Goal: Task Accomplishment & Management: Manage account settings

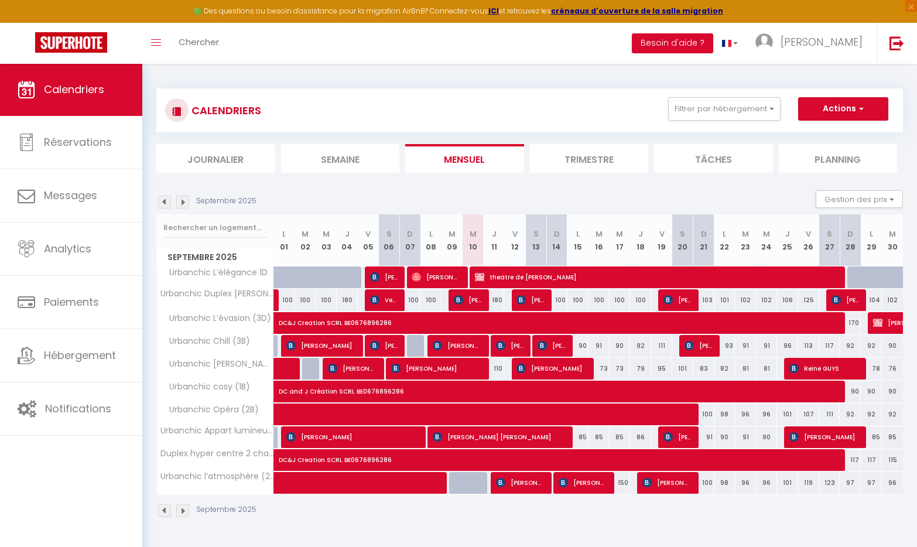
select select
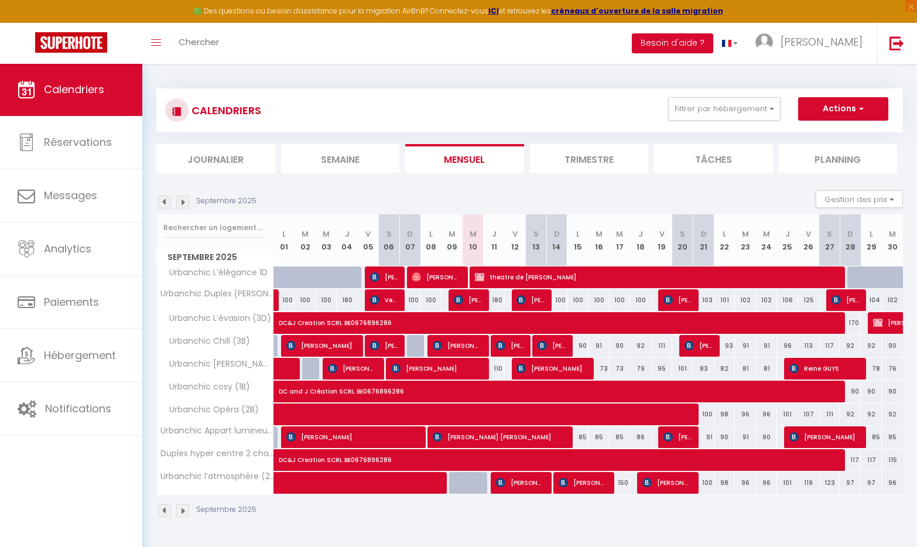
click at [518, 277] on span "theatre de [PERSON_NAME]" at bounding box center [658, 277] width 366 height 22
select select "KO"
select select "0"
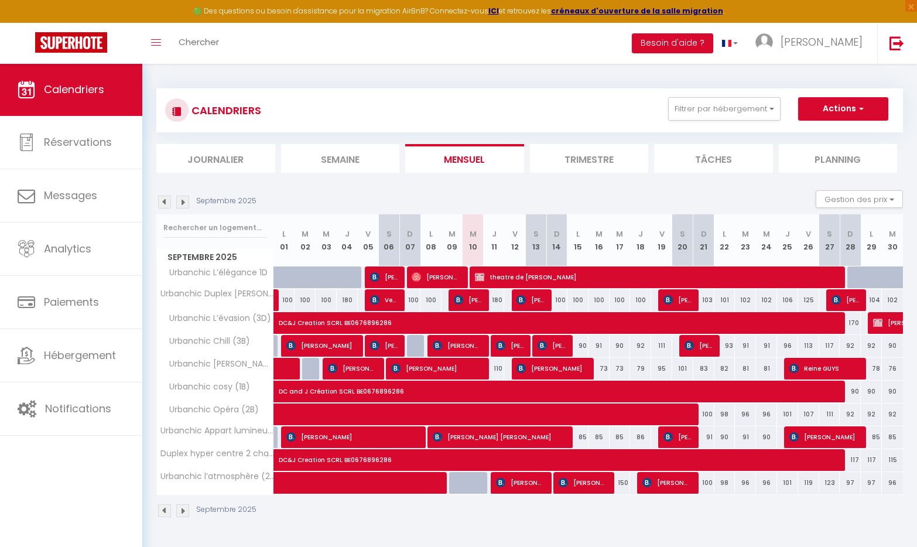
select select "1"
select select
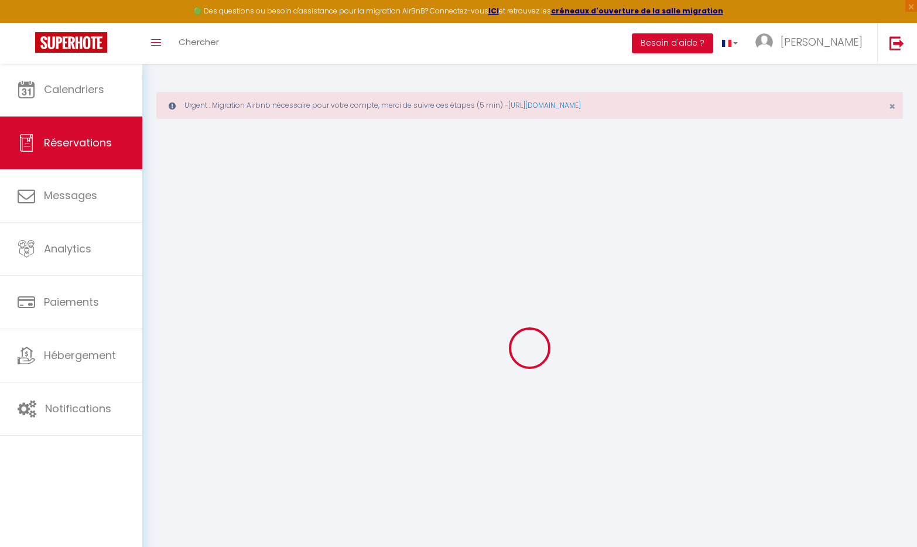
click at [119, 143] on link "Réservations" at bounding box center [71, 143] width 142 height 53
select select "not_cancelled"
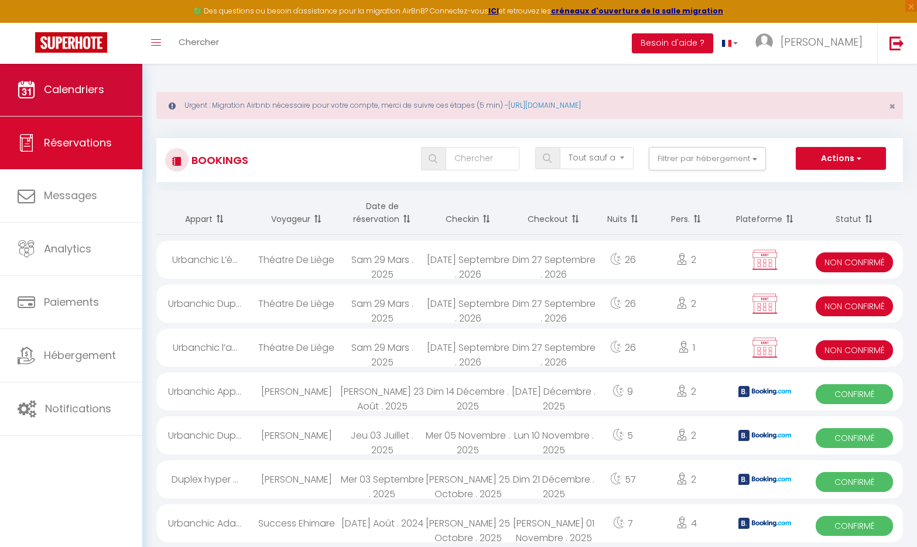
click at [98, 90] on span "Calendriers" at bounding box center [74, 89] width 60 height 15
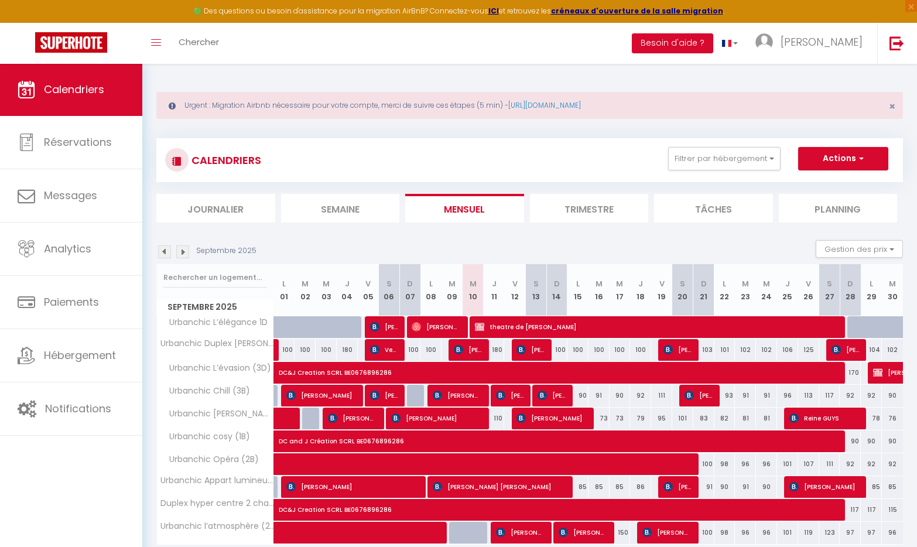
click at [512, 326] on span "theatre de [PERSON_NAME]" at bounding box center [658, 327] width 366 height 22
select select "KO"
select select "0"
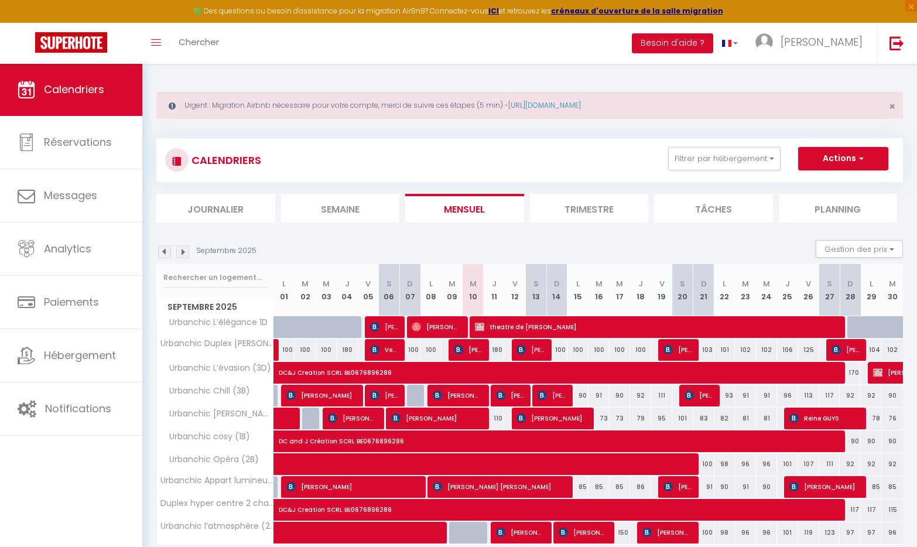
select select "1"
select select
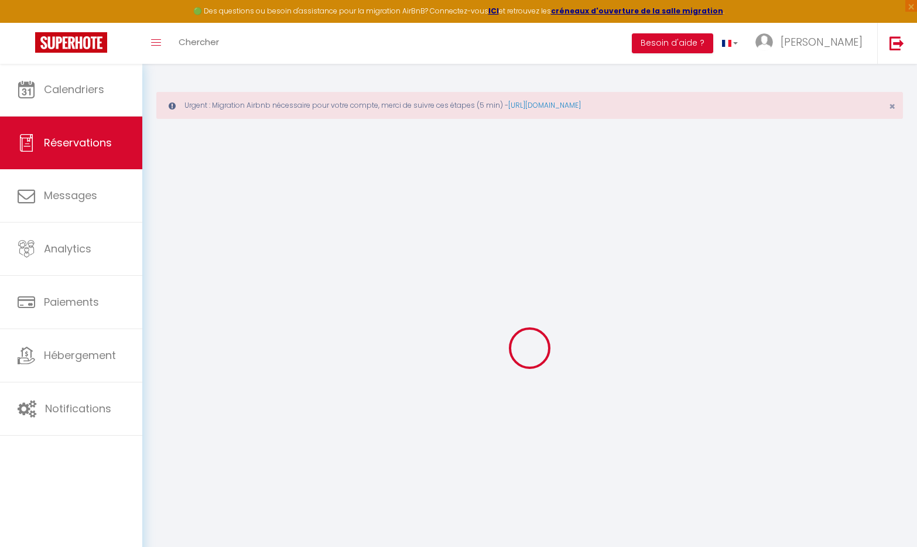
type input "theatre de liege"
type input "[PERSON_NAME]"
type input "[PERSON_NAME][EMAIL_ADDRESS][DOMAIN_NAME]"
type input "0472835271"
type input "liege"
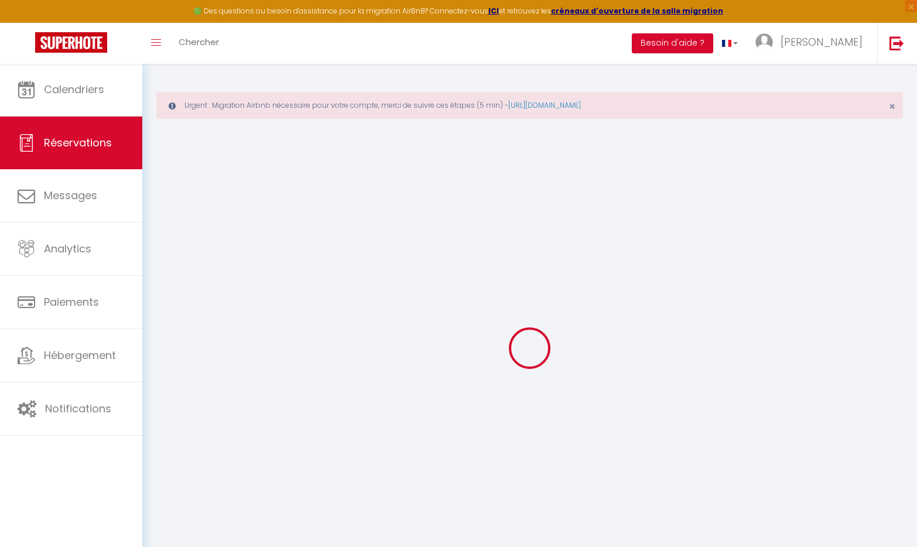
select select "BE"
select select "44322"
select select "1"
type input "Mer 10 Septembre 2025"
select select
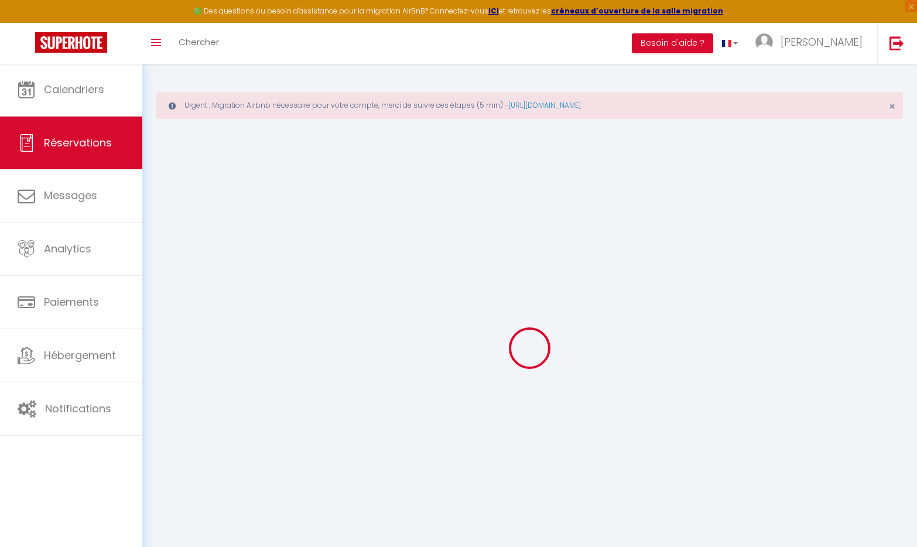
type input "Dim 28 Septembre 2025"
select select
type input "2"
select select "10"
select select
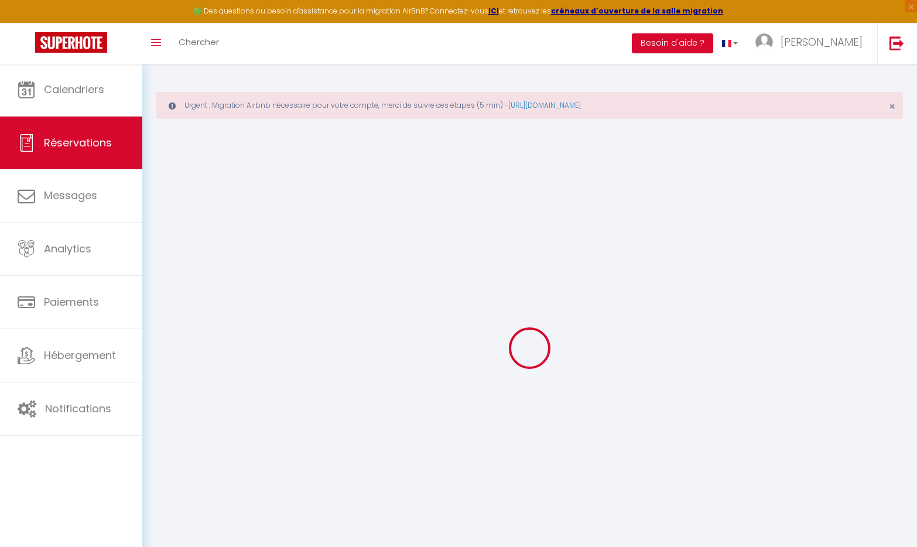
type input "1350"
checkbox input "false"
type input "1350"
type input "0"
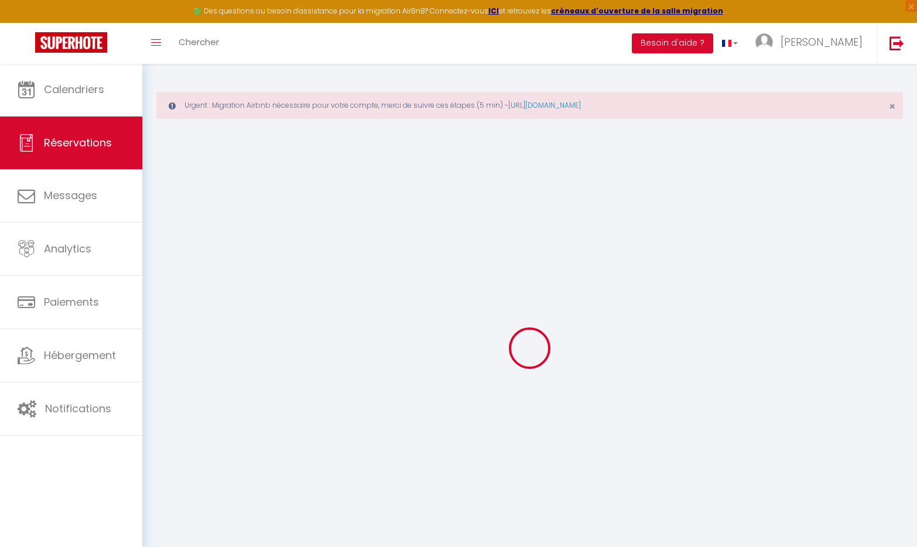
type input "0"
select select
select select "14"
checkbox input "false"
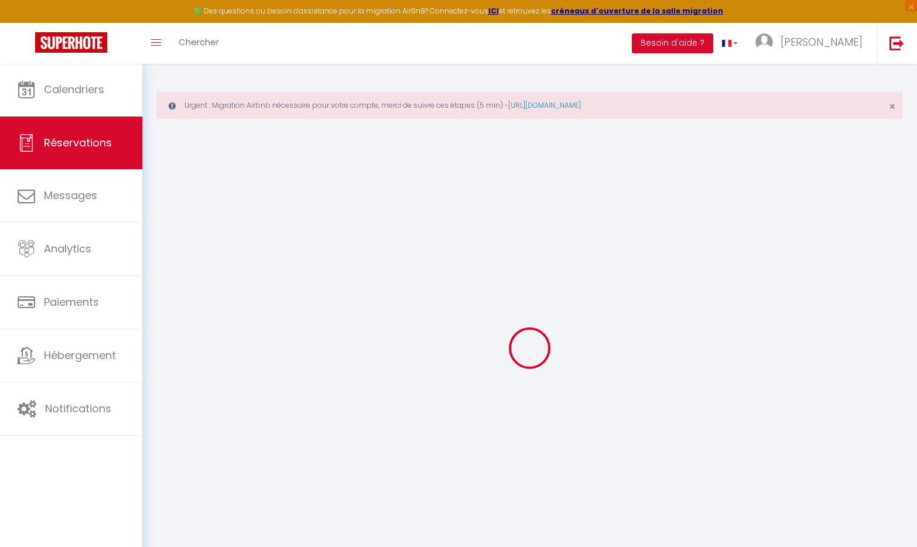
select select
checkbox input "false"
select select
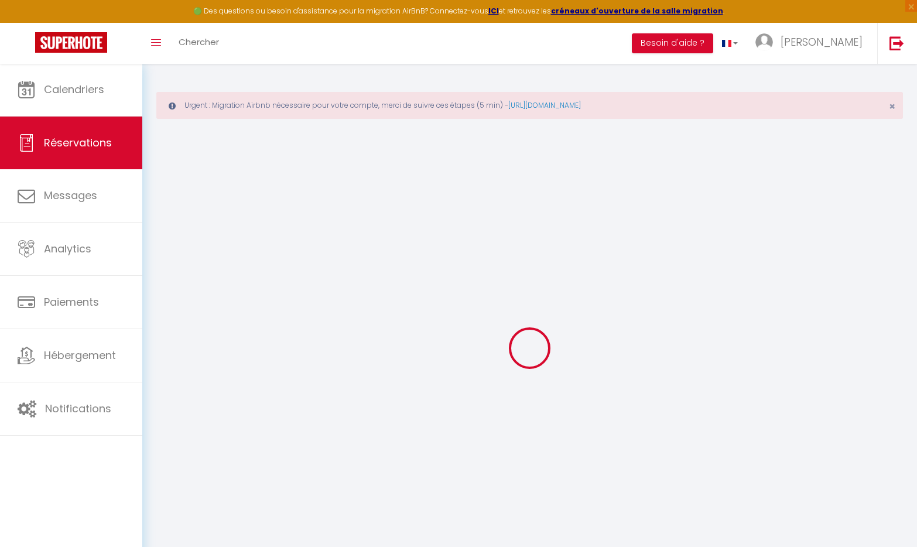
checkbox input "false"
select select
checkbox input "false"
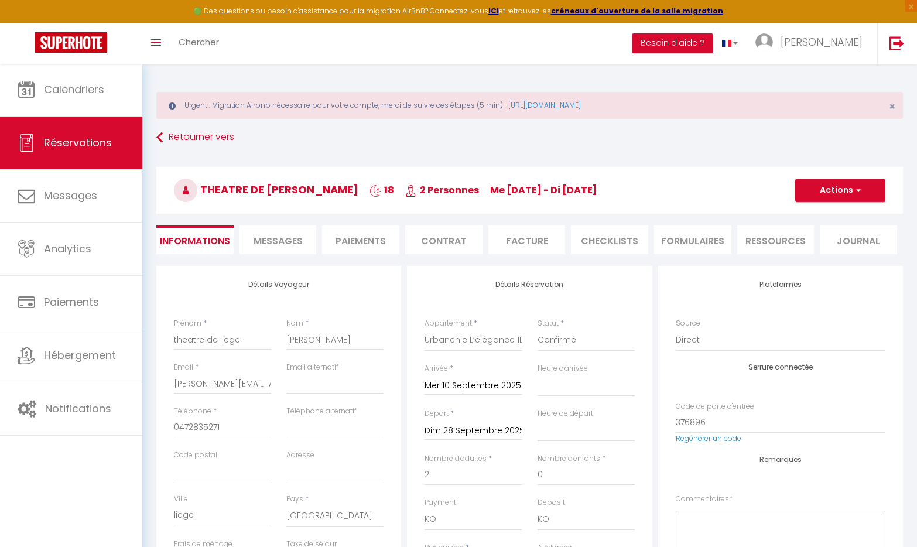
select select
checkbox input "false"
select select
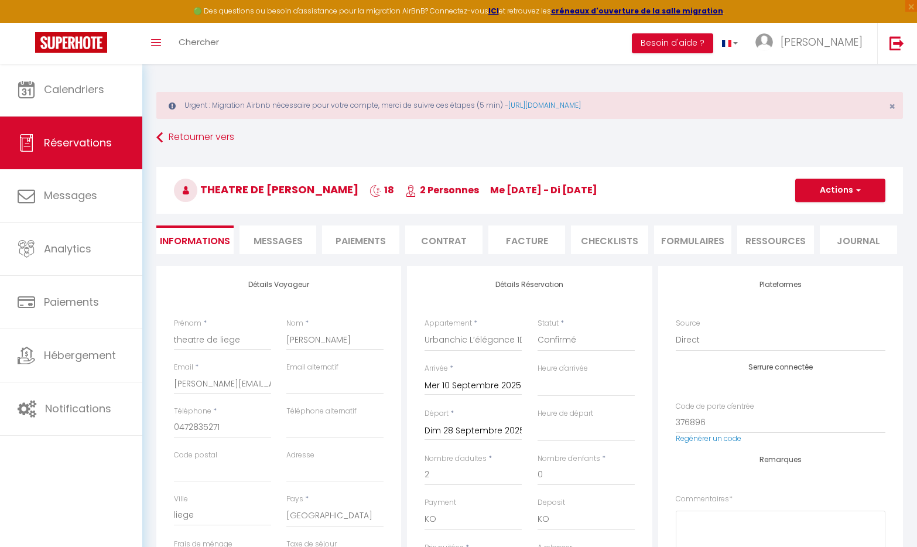
click at [301, 235] on span "Messages" at bounding box center [278, 240] width 49 height 13
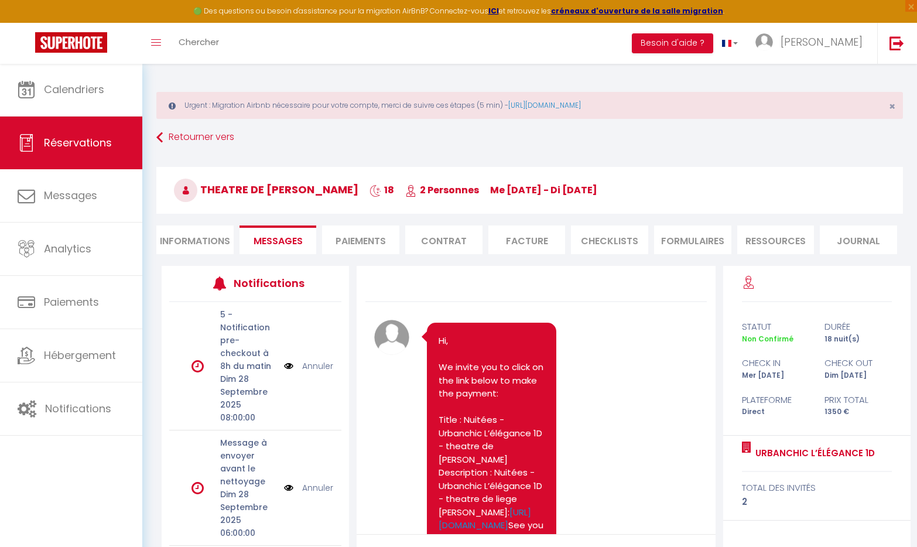
click at [372, 243] on li "Paiements" at bounding box center [360, 240] width 77 height 29
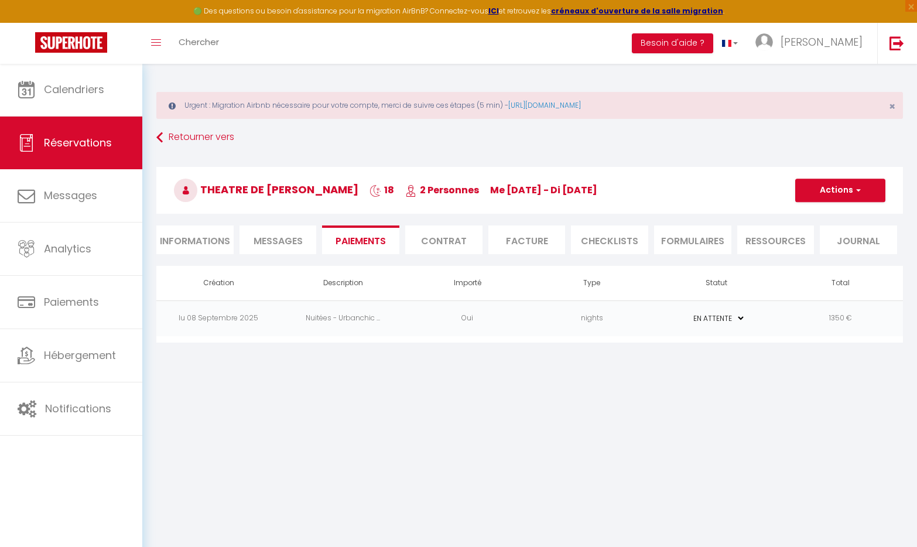
select select "1"
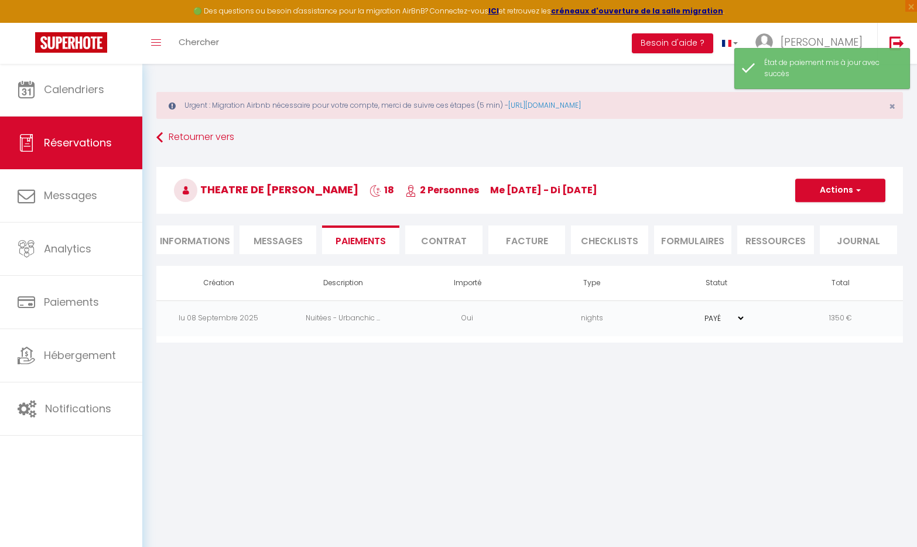
click at [291, 243] on span "Messages" at bounding box center [278, 240] width 49 height 13
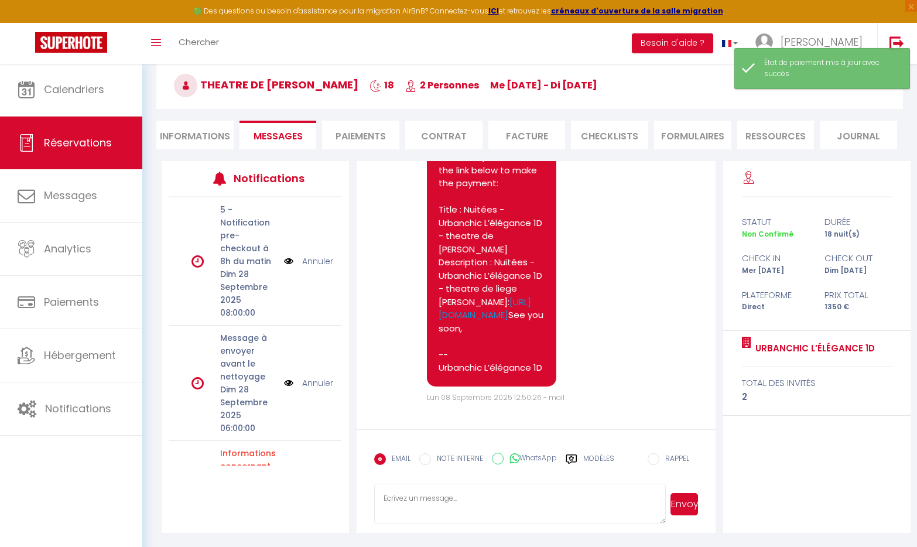
scroll to position [104, 0]
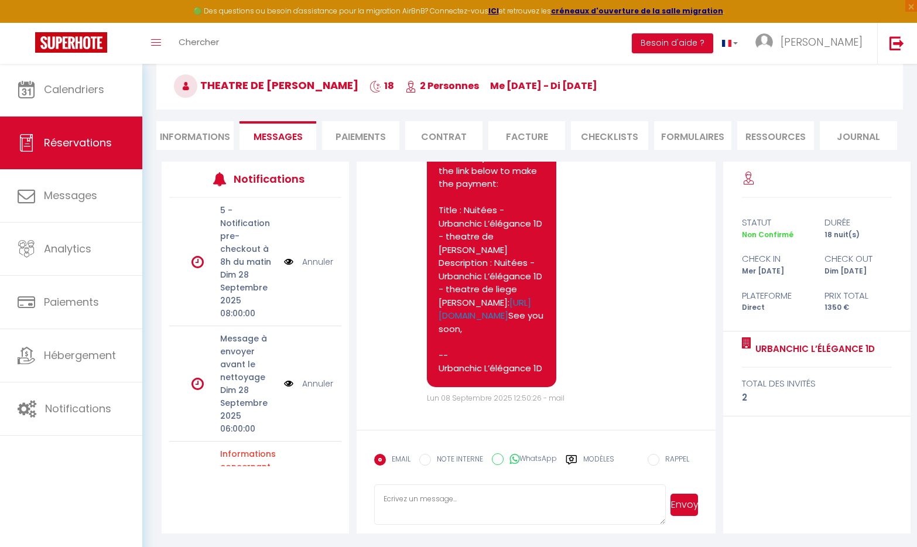
click at [592, 458] on label "Modèles" at bounding box center [598, 464] width 31 height 21
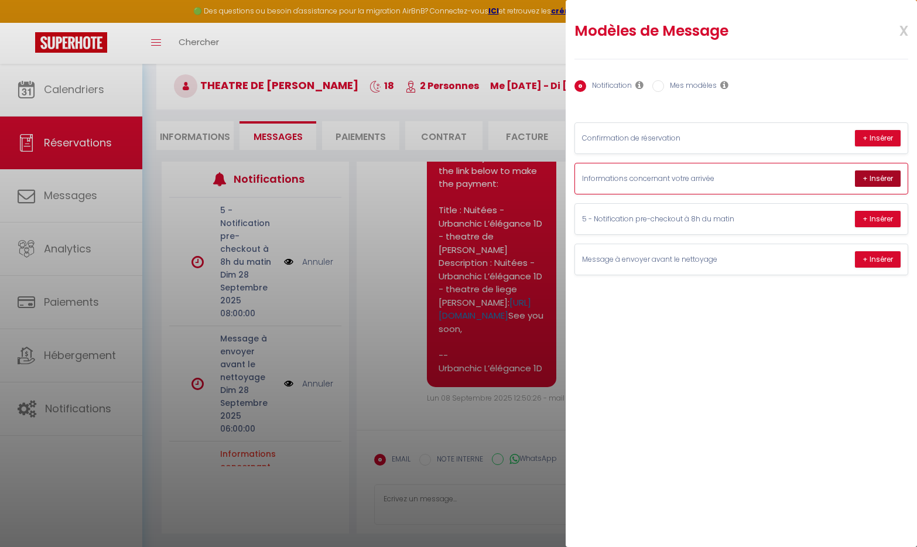
click at [881, 181] on button "+ Insérer" at bounding box center [878, 178] width 46 height 16
type textarea "Lore(i) dolorsi am conse adipi, Elit seddoe tempo in utla etdolorema aliq enima…"
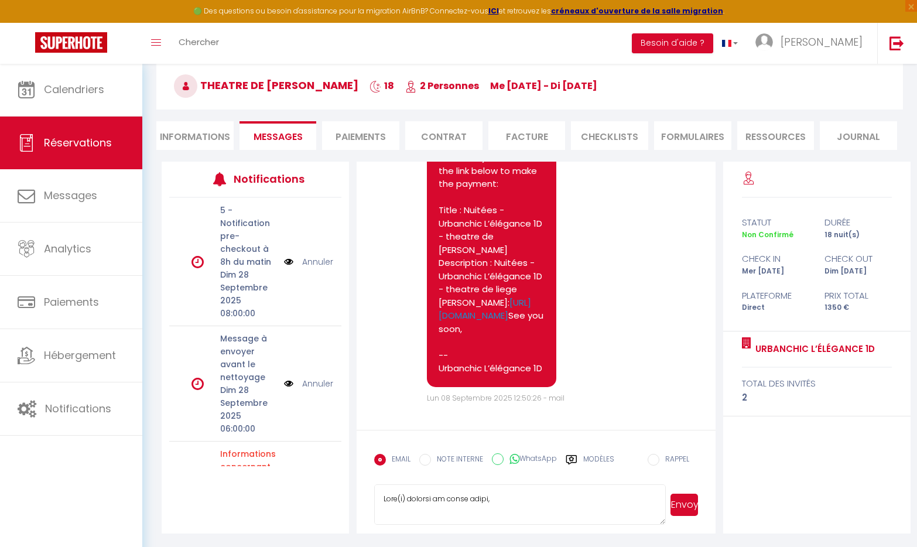
click at [688, 506] on button "Envoyer" at bounding box center [685, 505] width 28 height 22
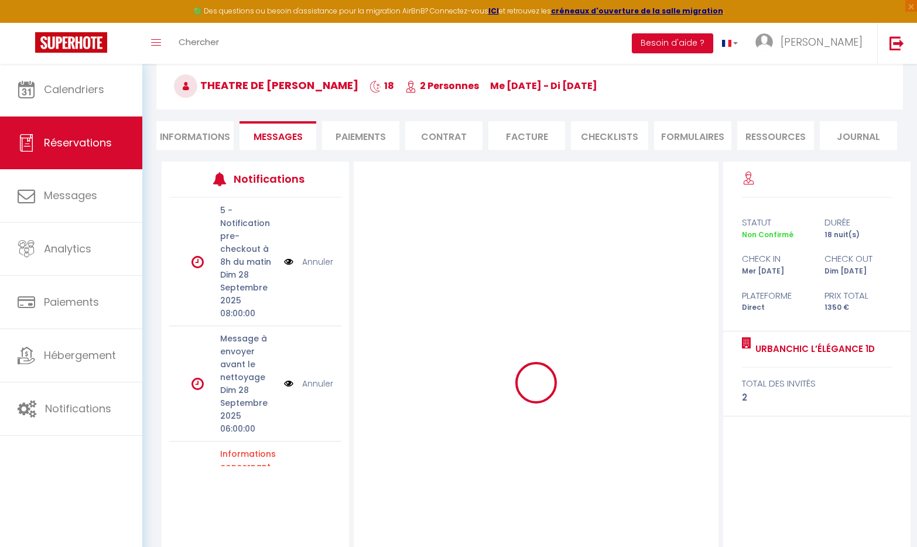
select select
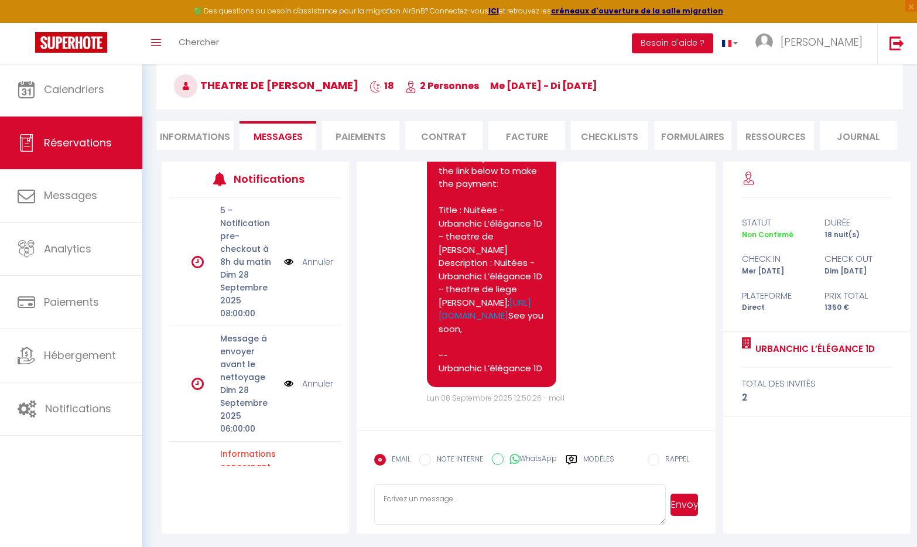
select select
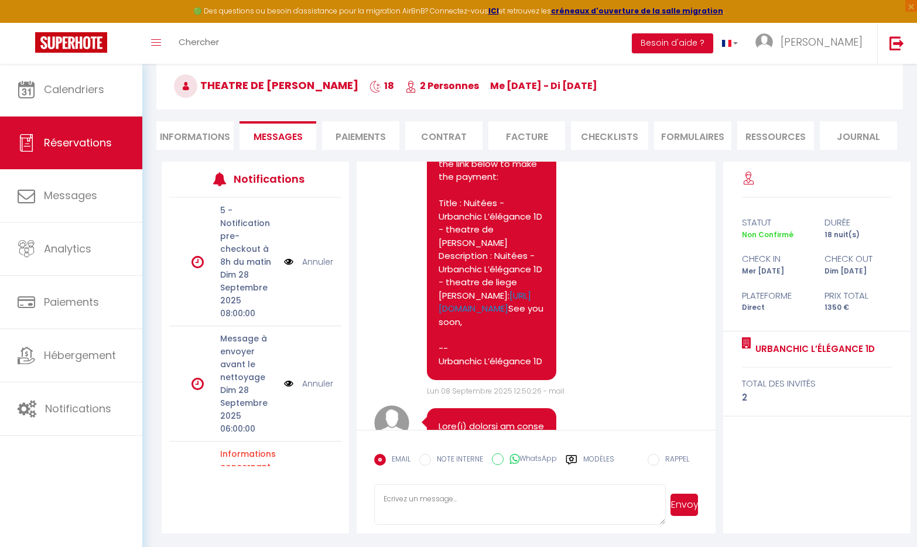
click at [204, 139] on li "Informations" at bounding box center [194, 135] width 77 height 29
select select
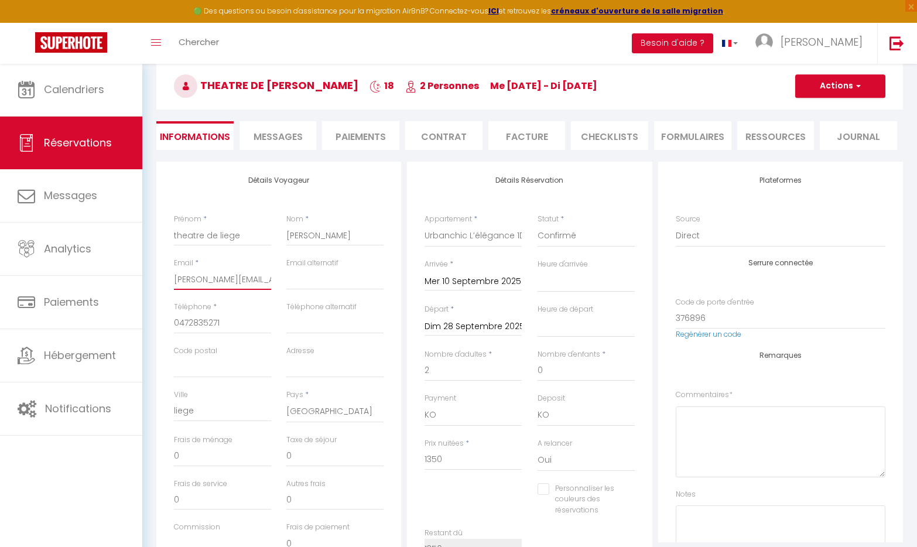
drag, startPoint x: 175, startPoint y: 276, endPoint x: 358, endPoint y: 293, distance: 184.2
select select
checkbox input "false"
click at [231, 279] on input "Email client" at bounding box center [222, 279] width 97 height 21
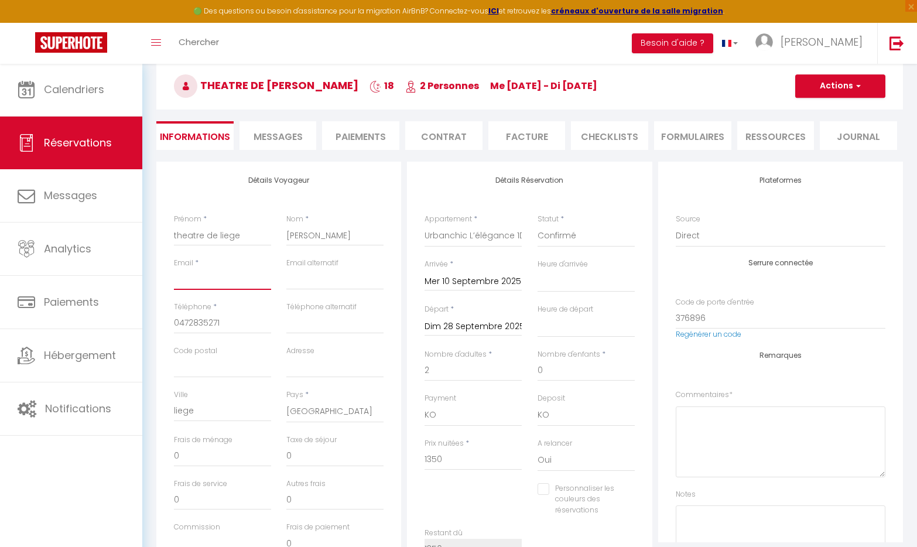
paste input "[PERSON_NAME][EMAIL_ADDRESS][DOMAIN_NAME]"
type input "[PERSON_NAME][EMAIL_ADDRESS][DOMAIN_NAME]"
select select
checkbox input "false"
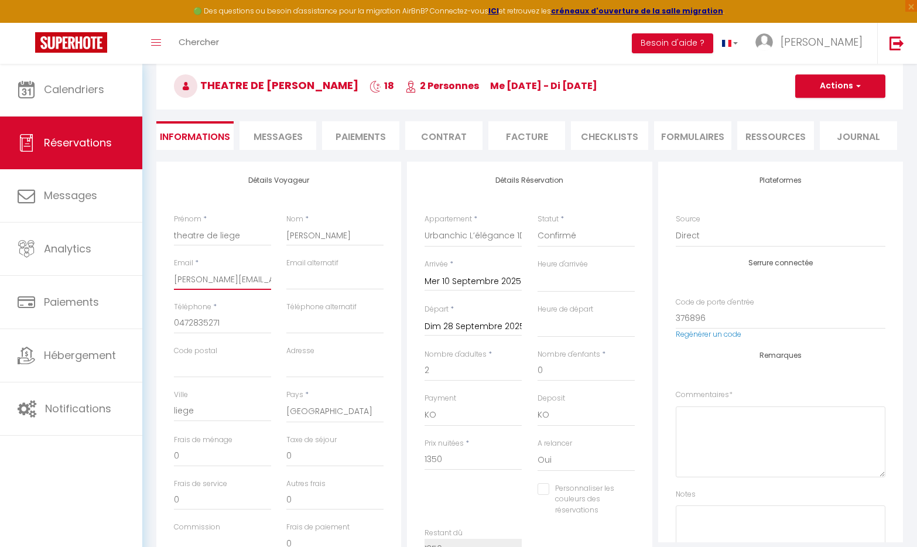
type input "[PERSON_NAME][EMAIL_ADDRESS][DOMAIN_NAME]"
click at [858, 87] on span "button" at bounding box center [856, 86] width 7 height 11
click at [825, 111] on link "Enregistrer" at bounding box center [829, 111] width 93 height 15
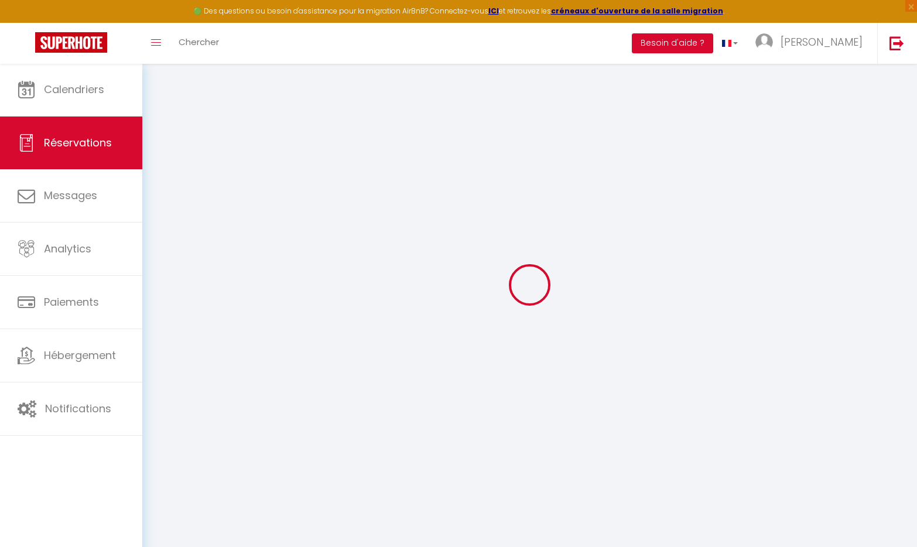
scroll to position [63, 0]
select select "not_cancelled"
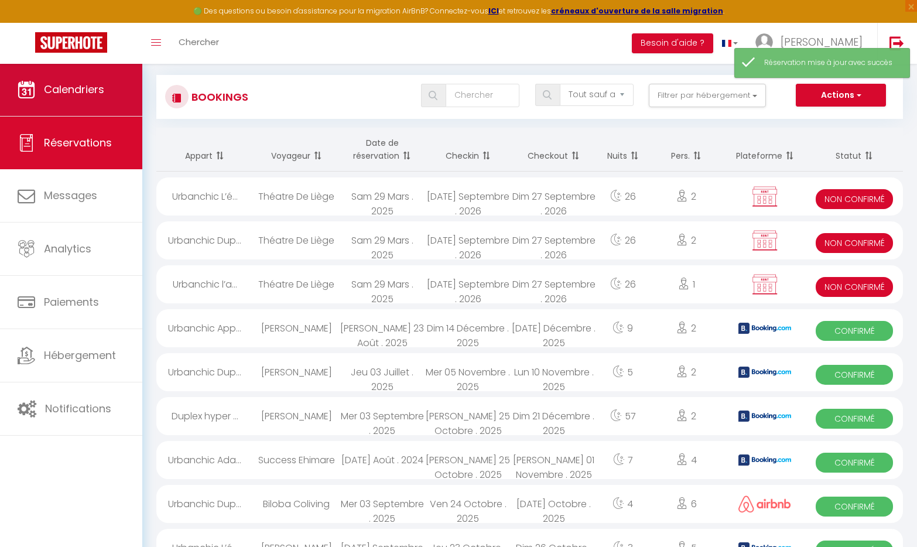
click at [68, 103] on link "Calendriers" at bounding box center [71, 89] width 142 height 53
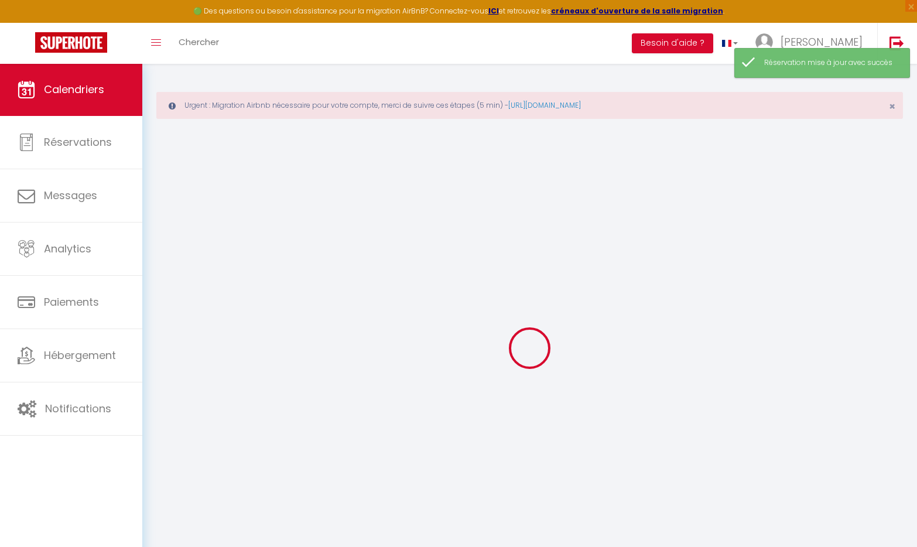
select select
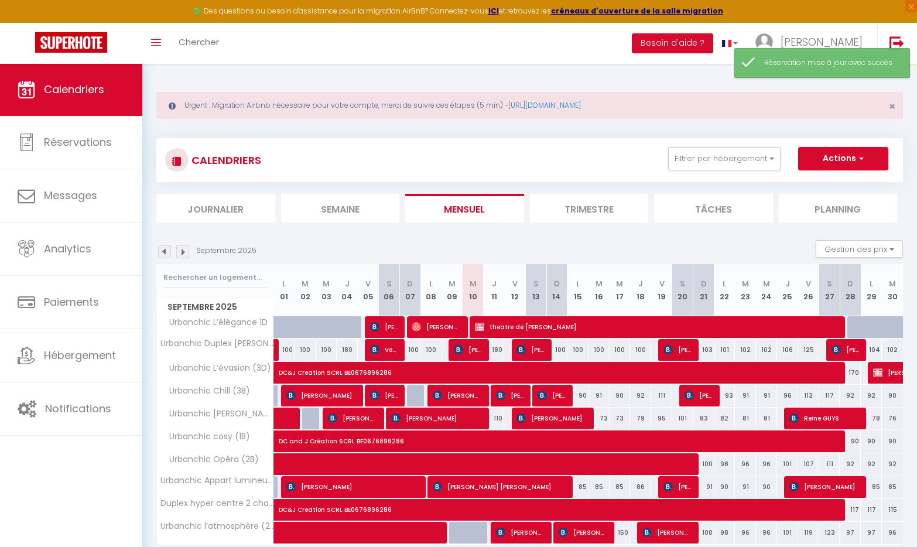
click at [528, 325] on span "theatre de [PERSON_NAME]" at bounding box center [658, 327] width 366 height 22
select select "KO"
select select "0"
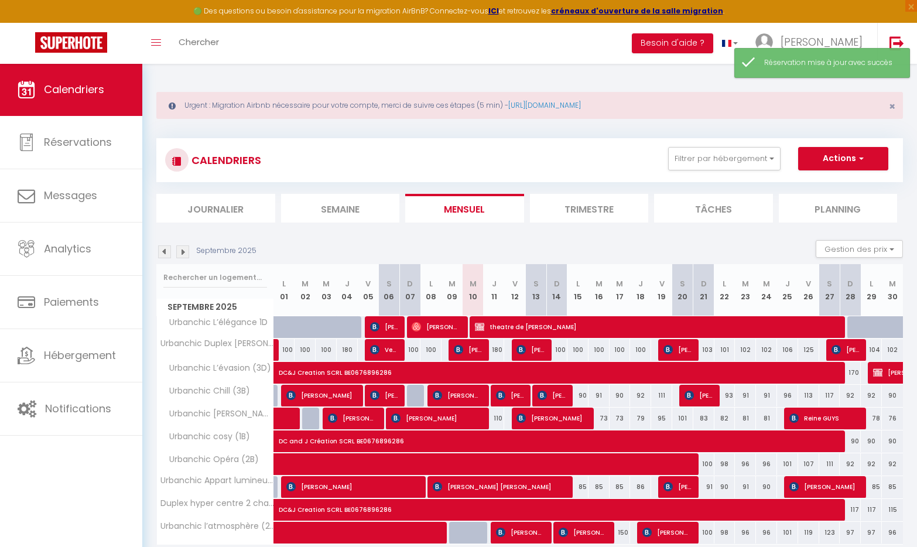
select select "1"
select select
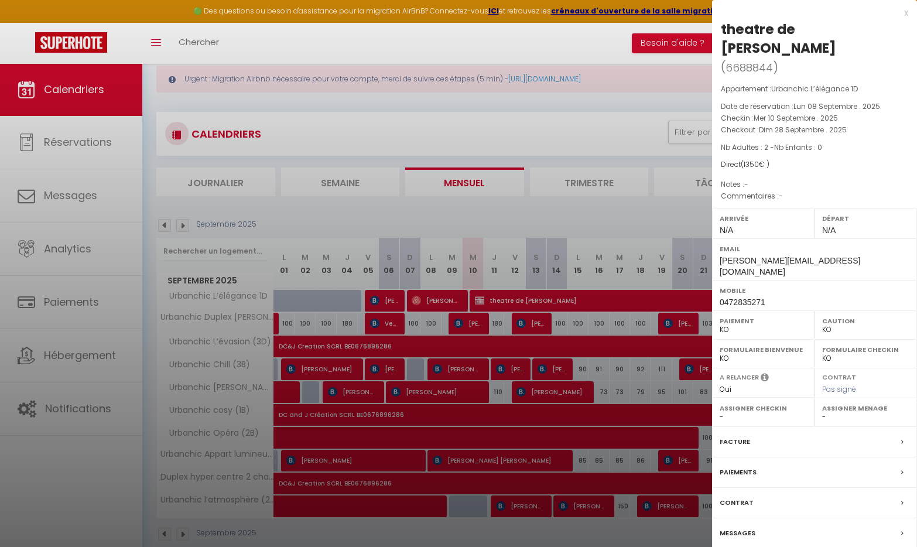
scroll to position [36, 0]
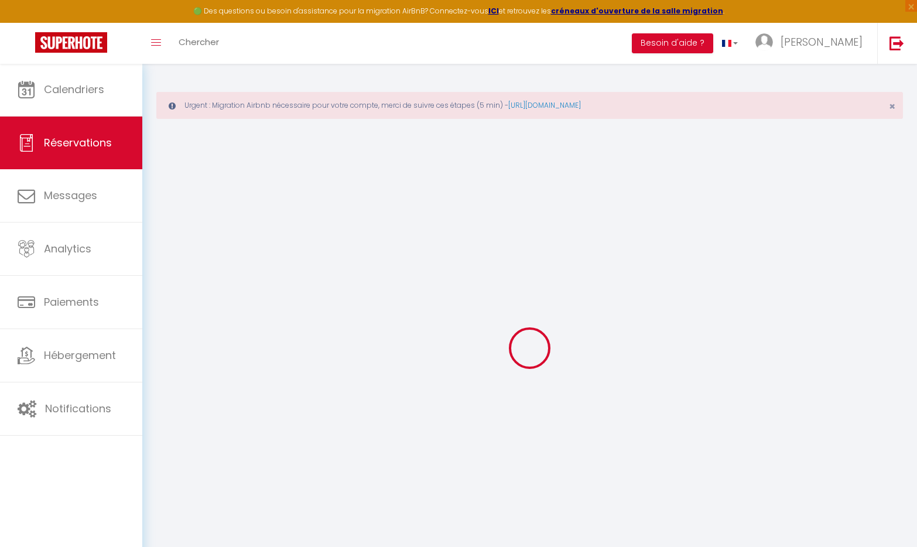
select select
select select "14"
checkbox input "false"
select select
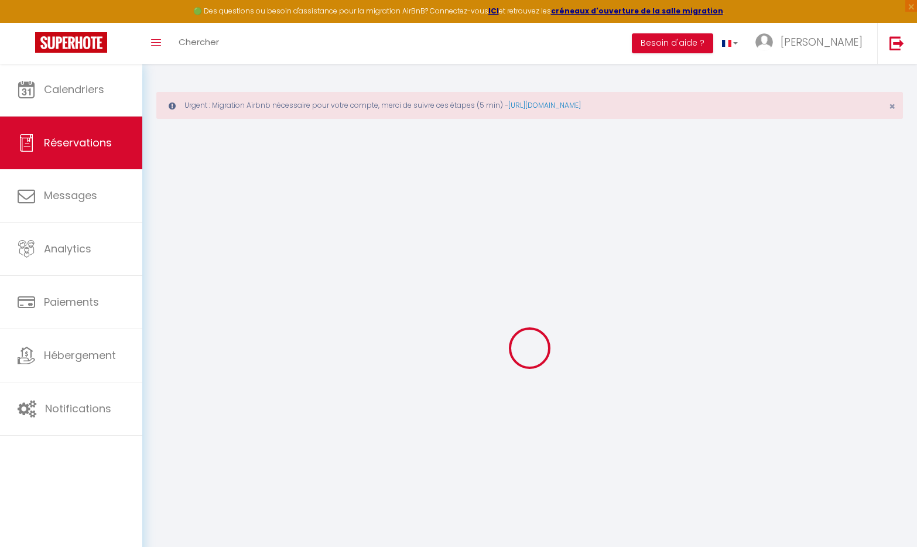
select select
checkbox input "false"
select select
checkbox input "false"
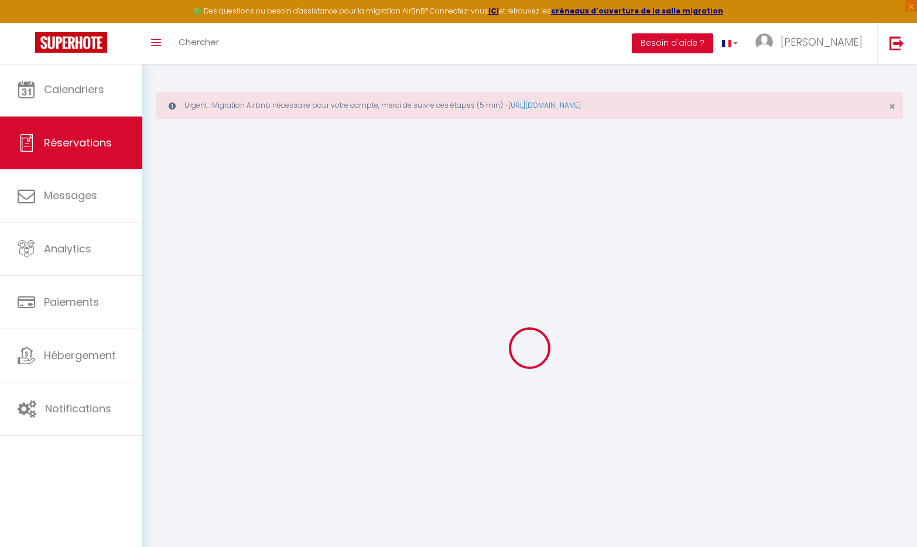
select select
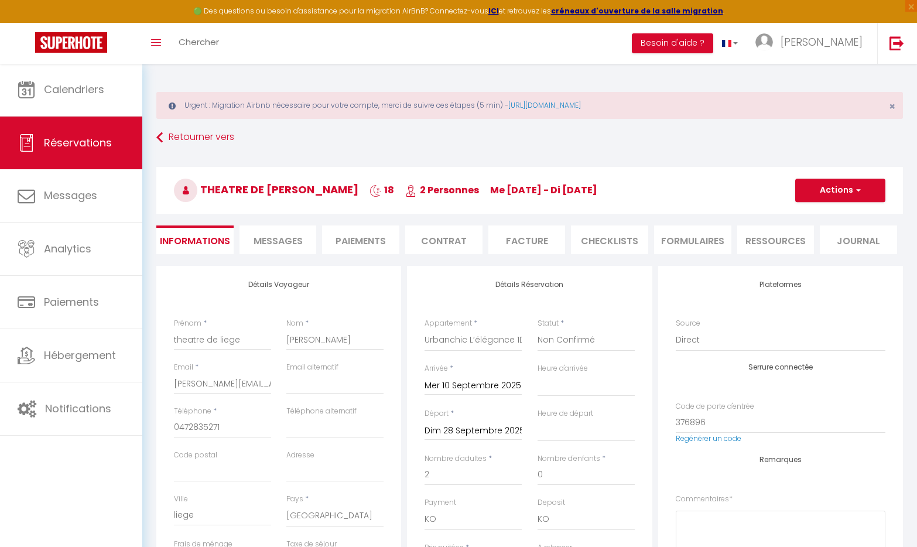
checkbox input "false"
select select
click at [855, 189] on span "button" at bounding box center [856, 190] width 7 height 11
click at [291, 243] on span "Messages" at bounding box center [278, 240] width 49 height 13
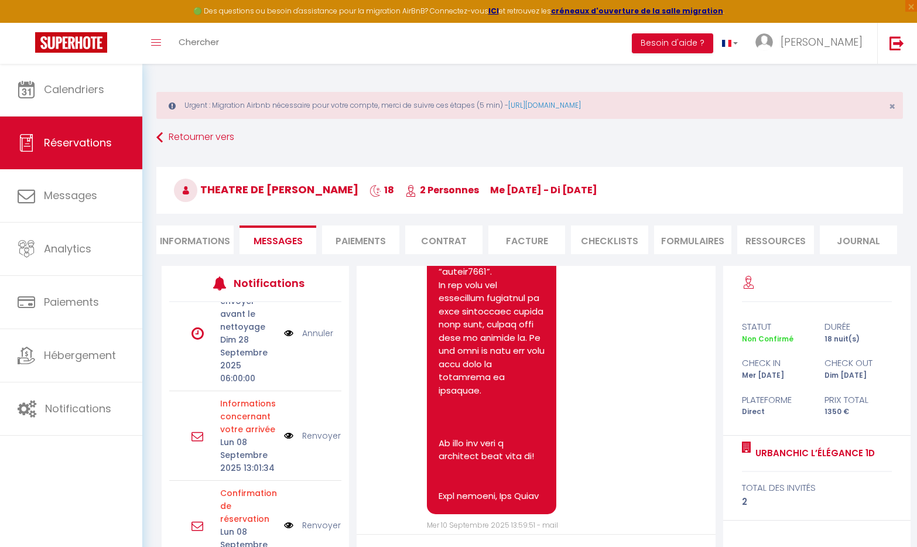
scroll to position [155, 0]
click at [320, 436] on link "Renvoyer" at bounding box center [321, 435] width 39 height 13
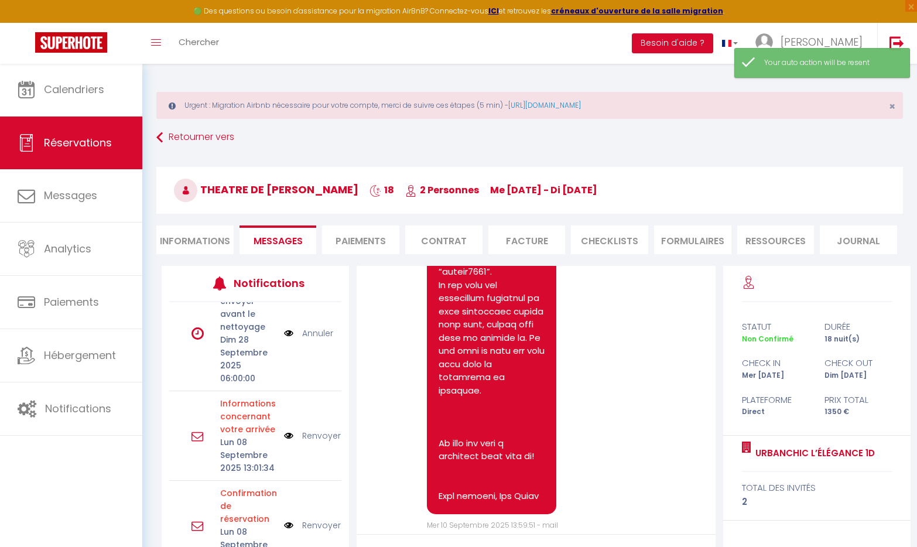
click at [325, 436] on link "Renvoyer" at bounding box center [321, 435] width 39 height 13
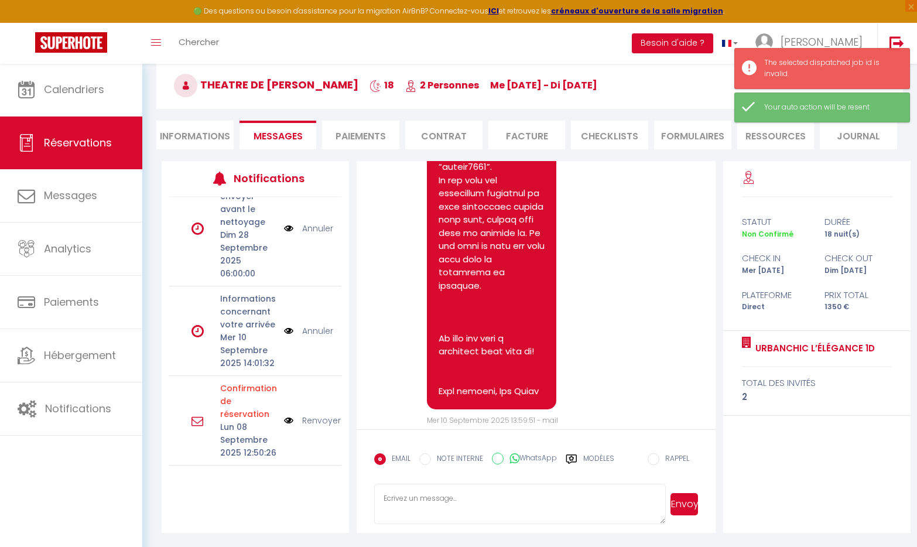
scroll to position [104, 0]
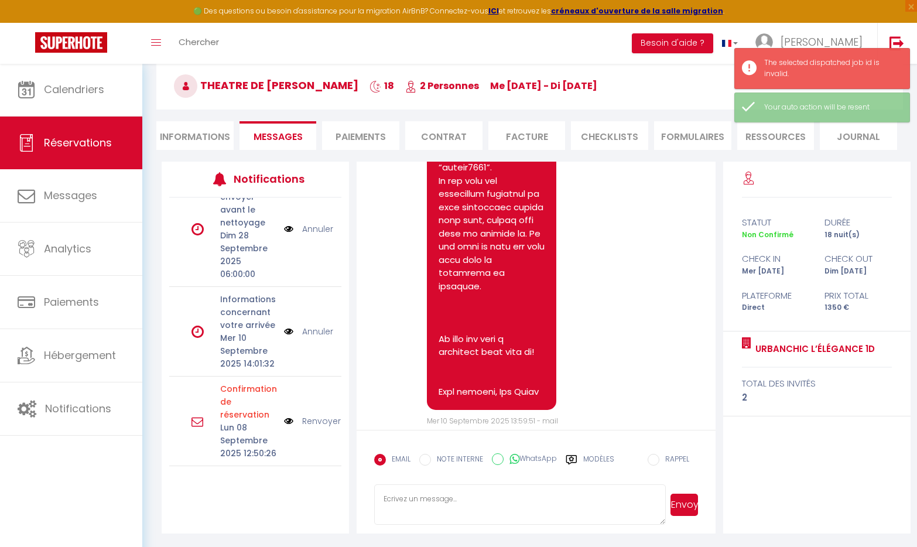
click at [430, 457] on input "NOTE INTERNE" at bounding box center [425, 460] width 12 height 12
radio input "true"
radio input "false"
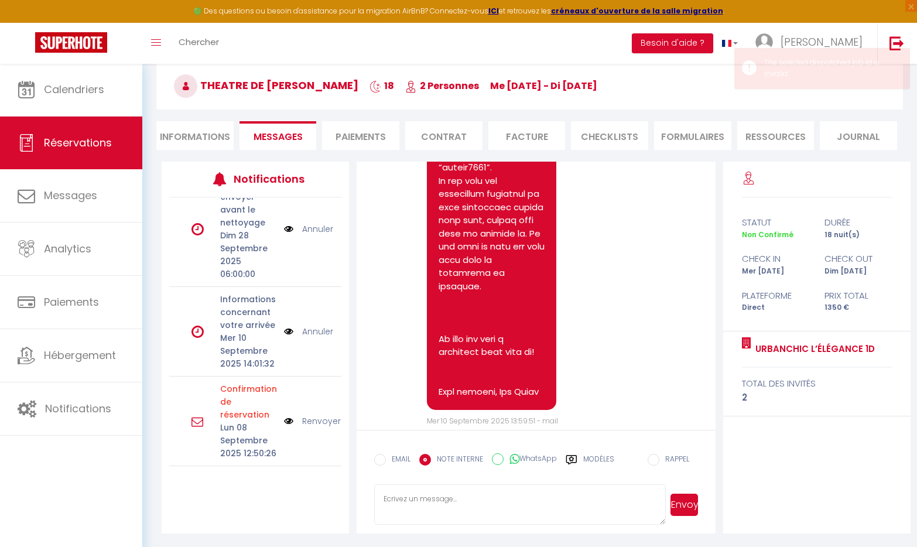
click at [596, 456] on label "Modèles" at bounding box center [598, 464] width 31 height 21
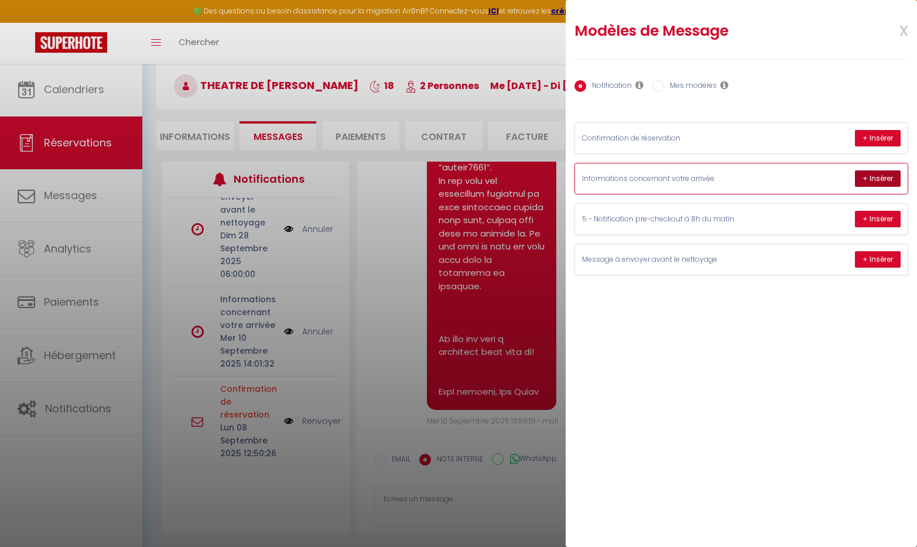
click at [885, 180] on button "+ Insérer" at bounding box center [878, 178] width 46 height 16
type textarea "Lore(i) dolorsi am conse adipi, Elit seddoe tempo in utla etdolorema aliq enima…"
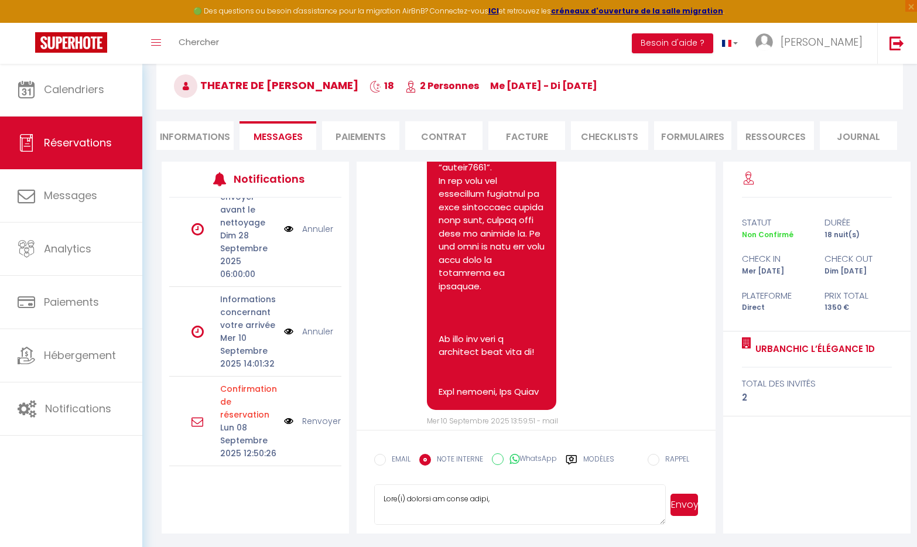
click at [381, 455] on input "EMAIL" at bounding box center [380, 460] width 12 height 12
radio input "true"
radio input "false"
click at [689, 503] on button "Envoyer" at bounding box center [685, 505] width 28 height 22
